Goal: Task Accomplishment & Management: Complete application form

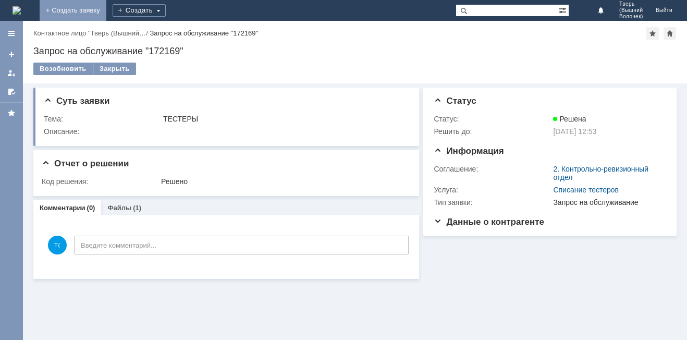
click at [106, 10] on link "+ Создать заявку" at bounding box center [73, 10] width 67 height 21
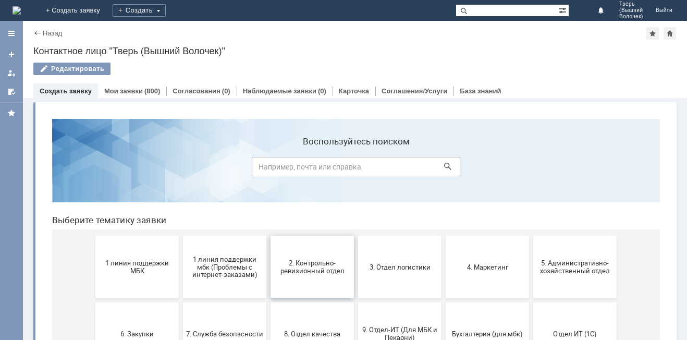
click at [309, 265] on span "2. Контрольно-ревизионный отдел" at bounding box center [312, 267] width 77 height 16
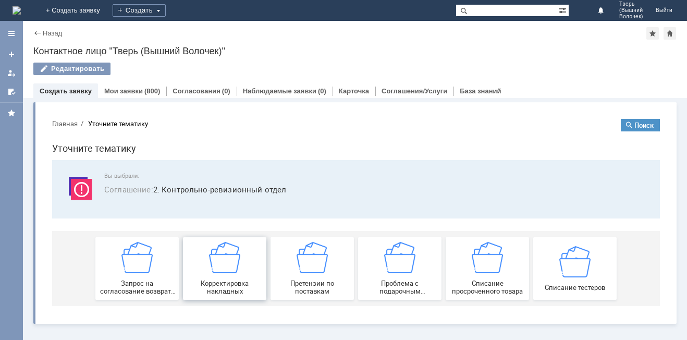
click at [243, 252] on div "Корректировка накладных" at bounding box center [224, 268] width 77 height 53
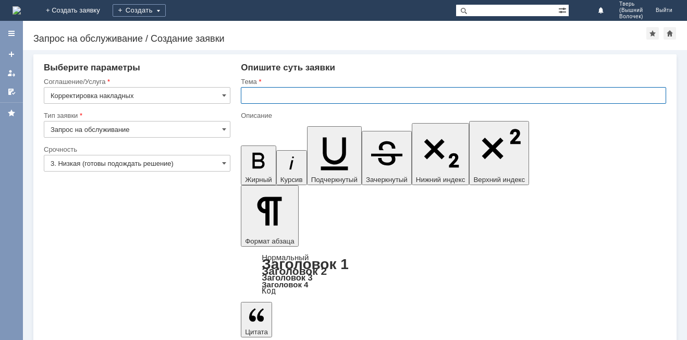
click at [274, 97] on input "text" at bounding box center [453, 95] width 425 height 17
type input "[PERSON_NAME]"
type input "Акт расхождений"
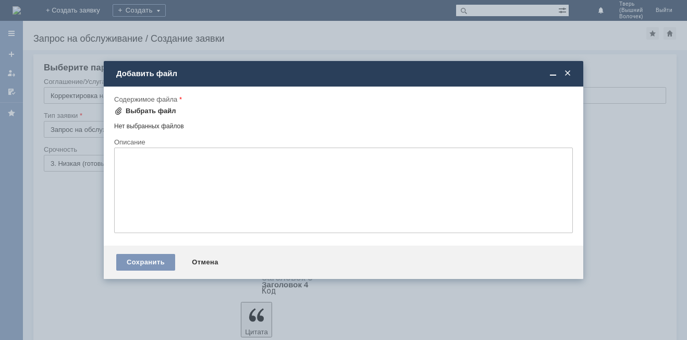
click at [142, 109] on div "Выбрать файл" at bounding box center [151, 111] width 51 height 8
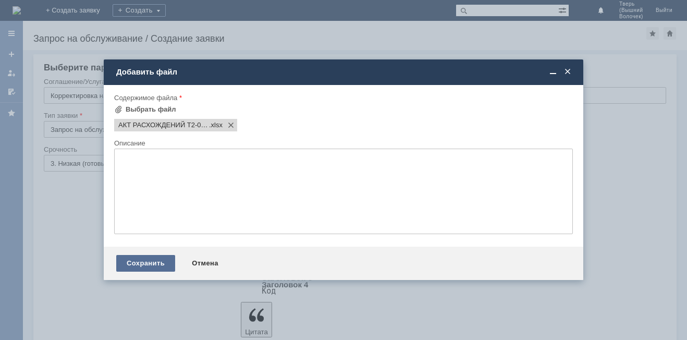
click at [154, 264] on div "Сохранить" at bounding box center [145, 263] width 59 height 17
